Goal: Information Seeking & Learning: Learn about a topic

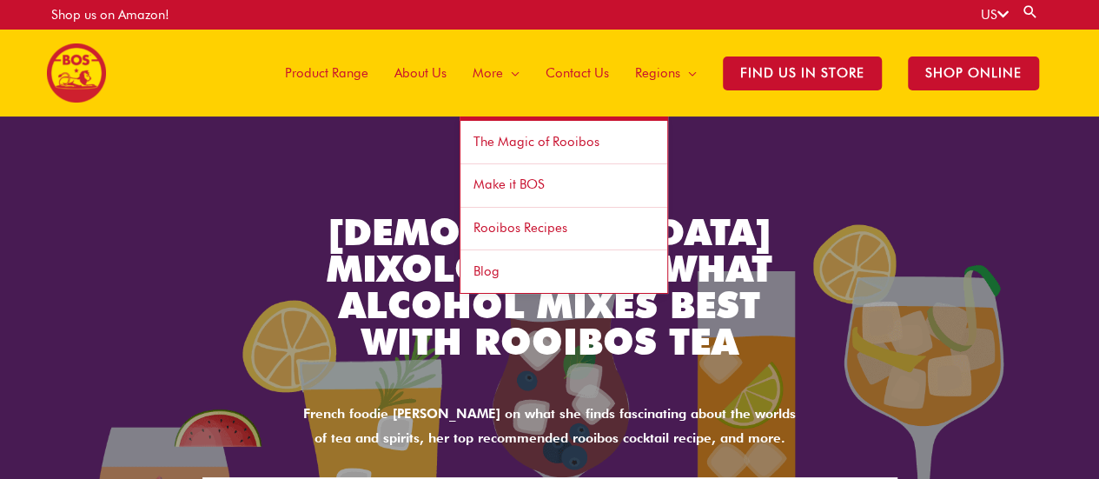
click at [536, 229] on span "Rooibos Recipes" at bounding box center [521, 228] width 94 height 16
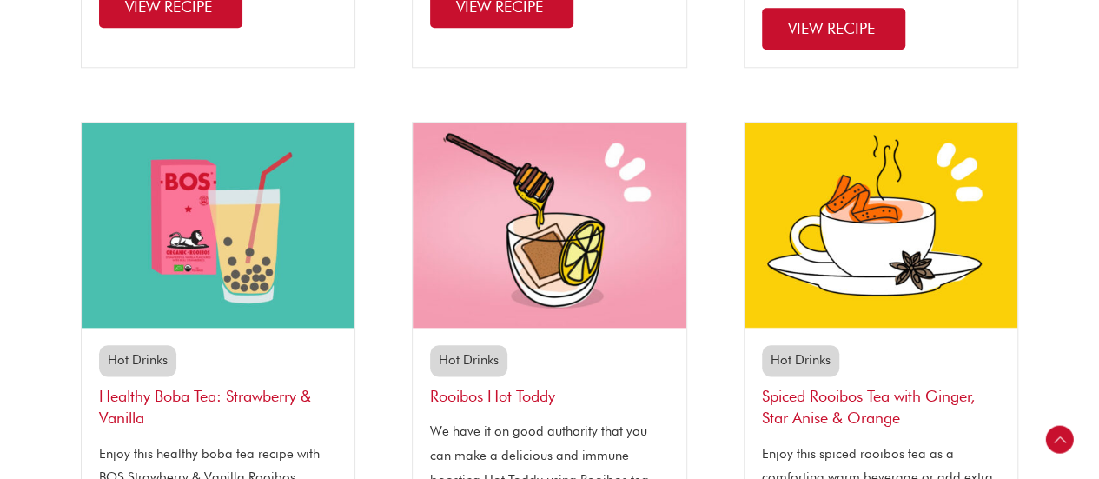
scroll to position [866, 0]
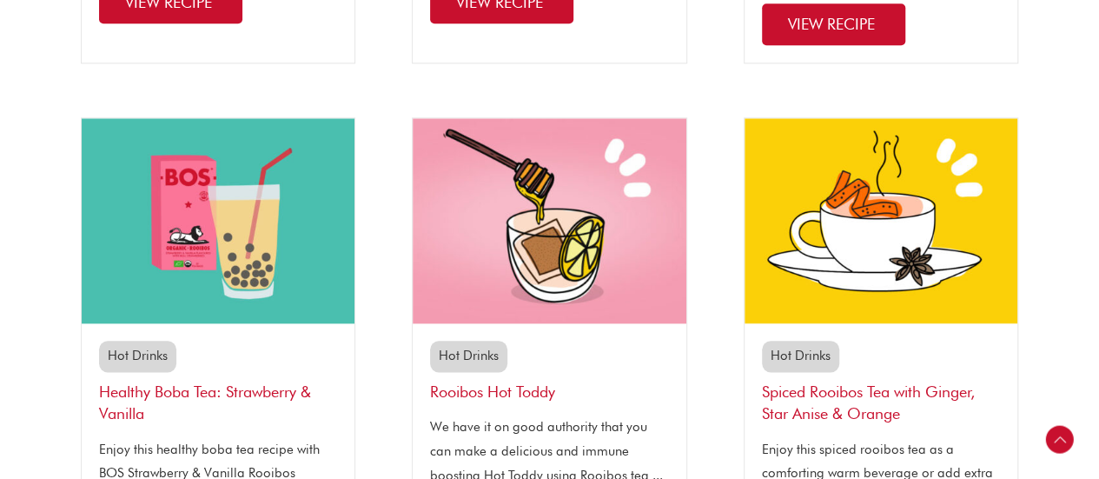
click at [448, 388] on link "Rooibos Hot Toddy" at bounding box center [492, 391] width 125 height 18
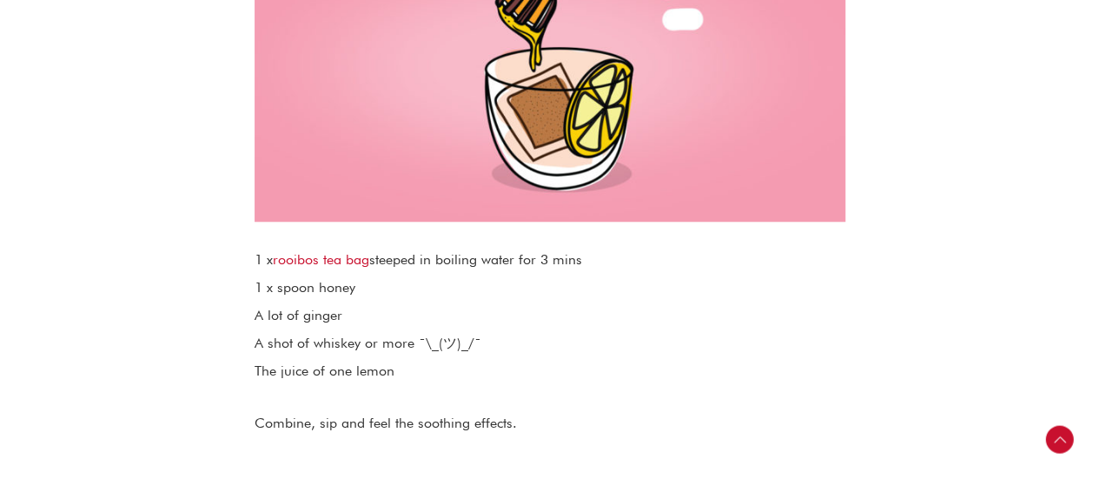
scroll to position [720, 0]
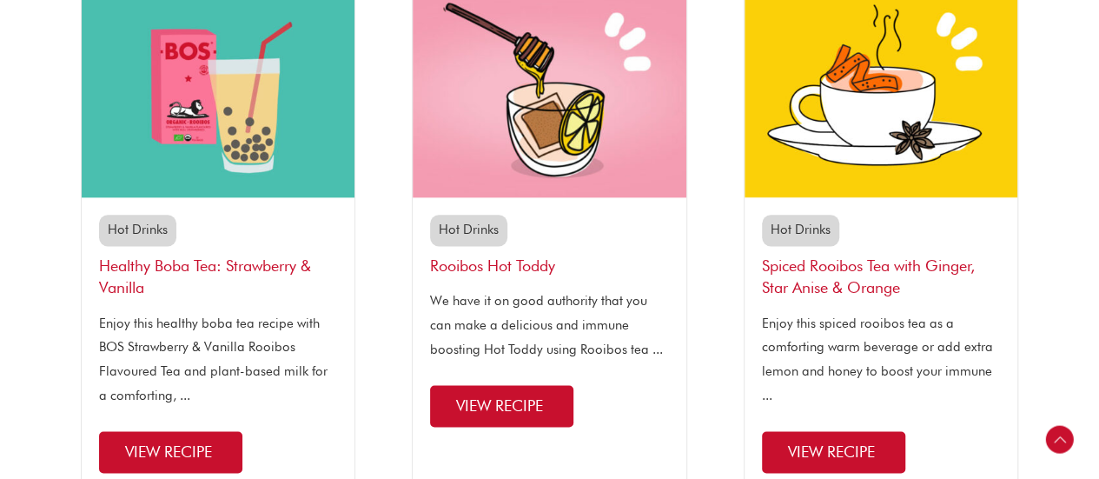
scroll to position [996, 0]
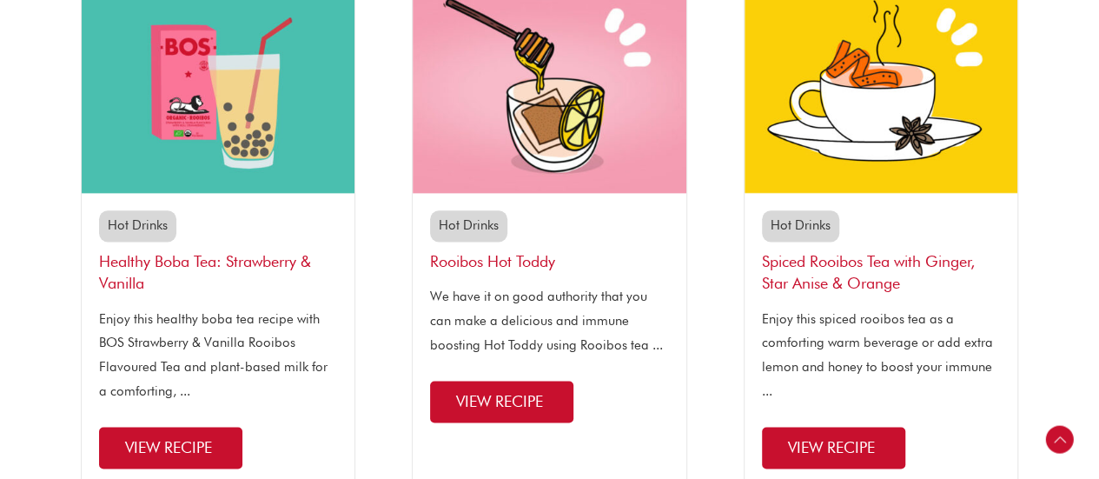
click at [821, 271] on h3 "Spiced Rooibos Tea with Ginger, Star Anise & Orange" at bounding box center [881, 271] width 239 height 43
click at [811, 262] on link "Spiced Rooibos Tea with Ginger, Star Anise & Orange" at bounding box center [868, 272] width 213 height 40
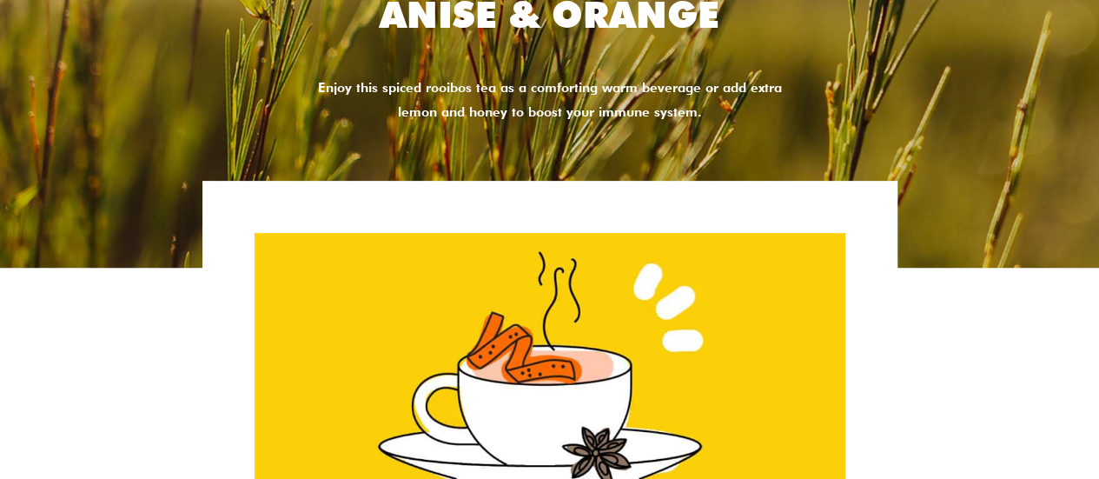
scroll to position [184, 0]
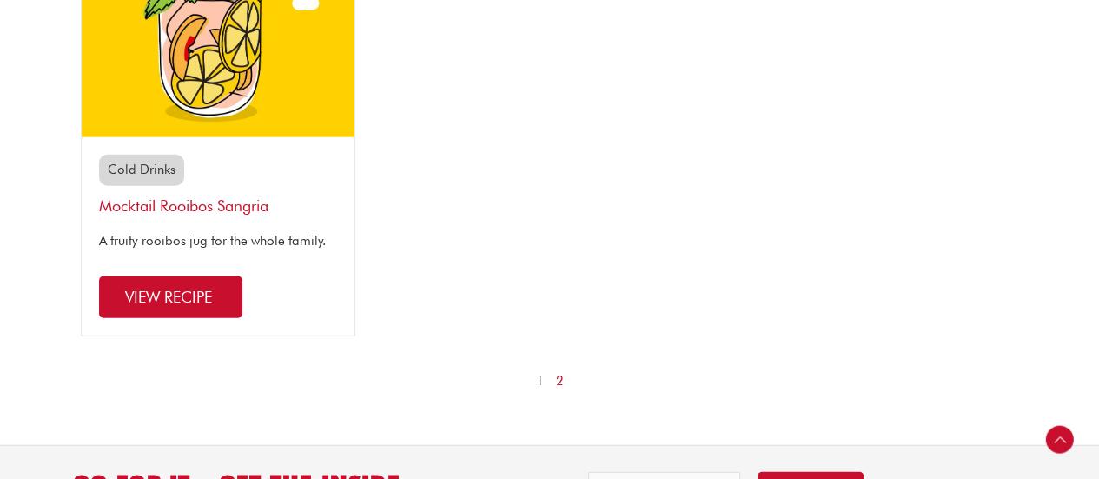
scroll to position [2176, 0]
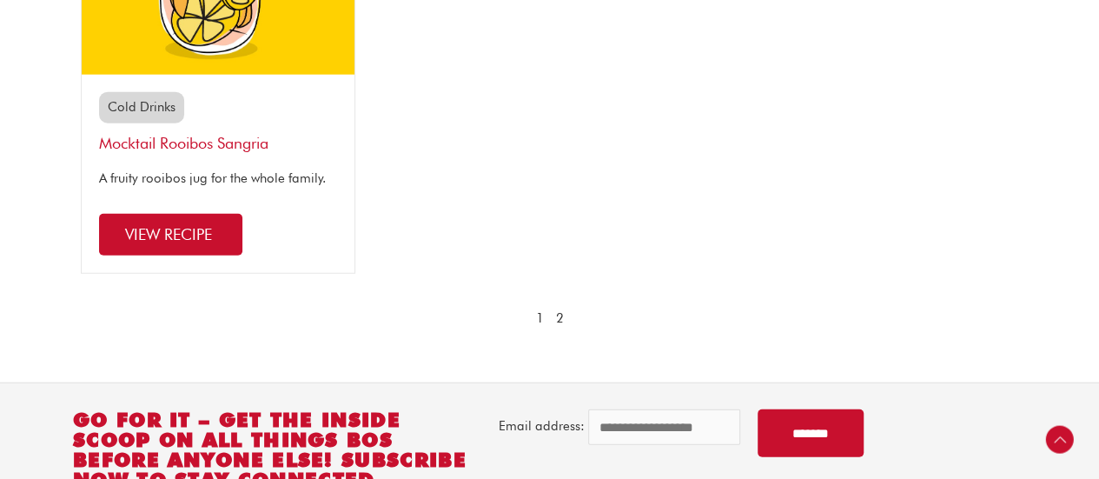
click at [561, 331] on link "2" at bounding box center [560, 319] width 8 height 24
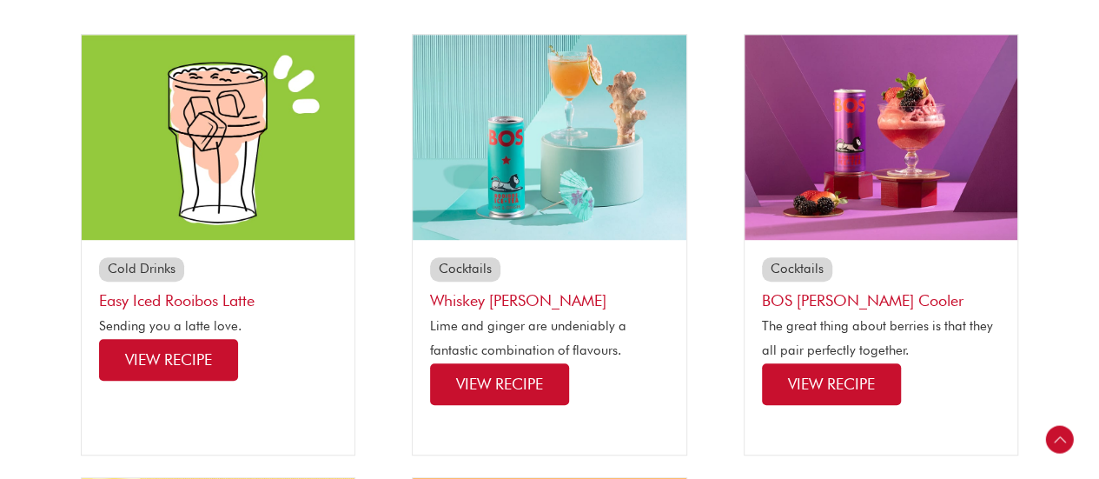
scroll to position [400, 0]
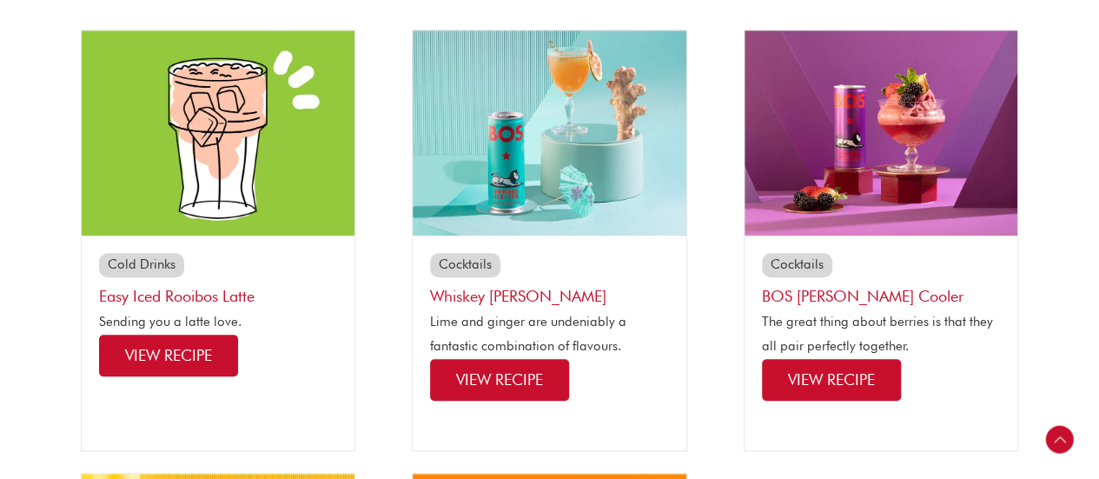
click at [471, 291] on link "Whiskey [PERSON_NAME]" at bounding box center [518, 296] width 176 height 18
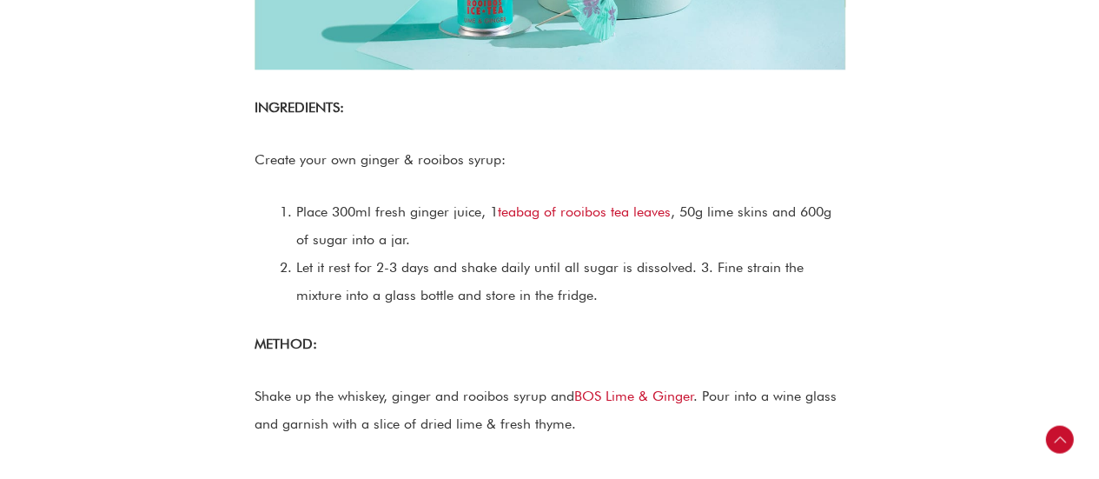
scroll to position [934, 0]
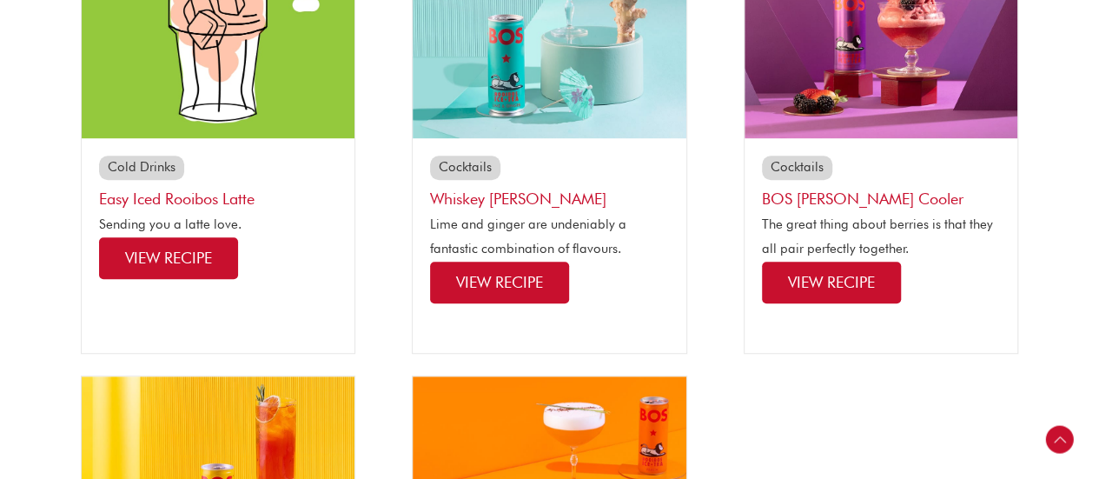
scroll to position [433, 0]
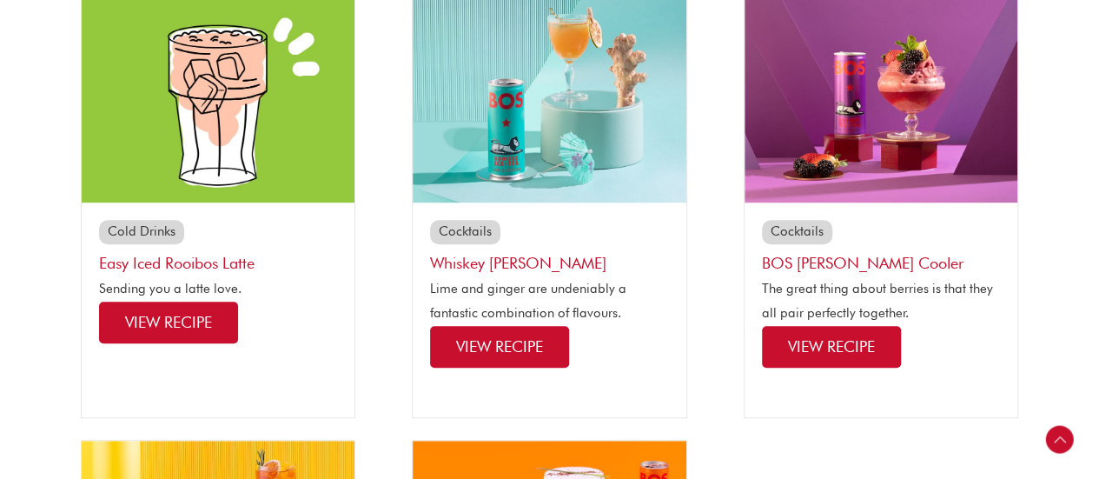
click at [141, 315] on span "View Recipe" at bounding box center [168, 322] width 87 height 18
